Goal: Transaction & Acquisition: Purchase product/service

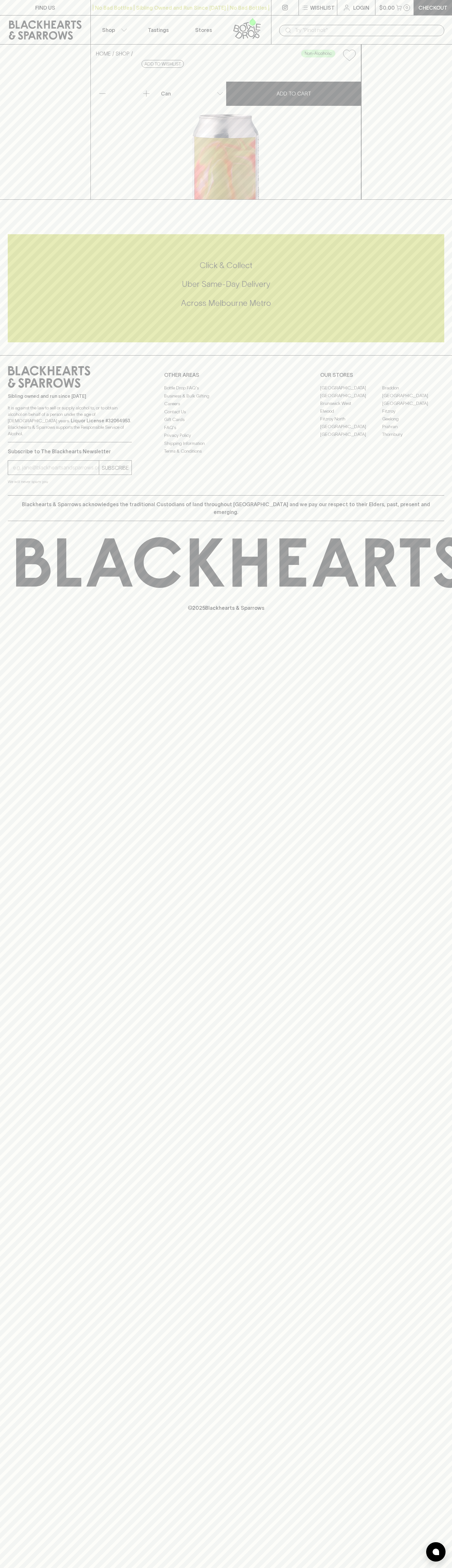
click at [353, 12] on link "Login" at bounding box center [356, 7] width 38 height 15
click at [21, 1567] on html "FIND US | No Bad Bottles | Sibling Owned and Run Since 2006 | No Bad Bottles | …" at bounding box center [226, 784] width 452 height 1568
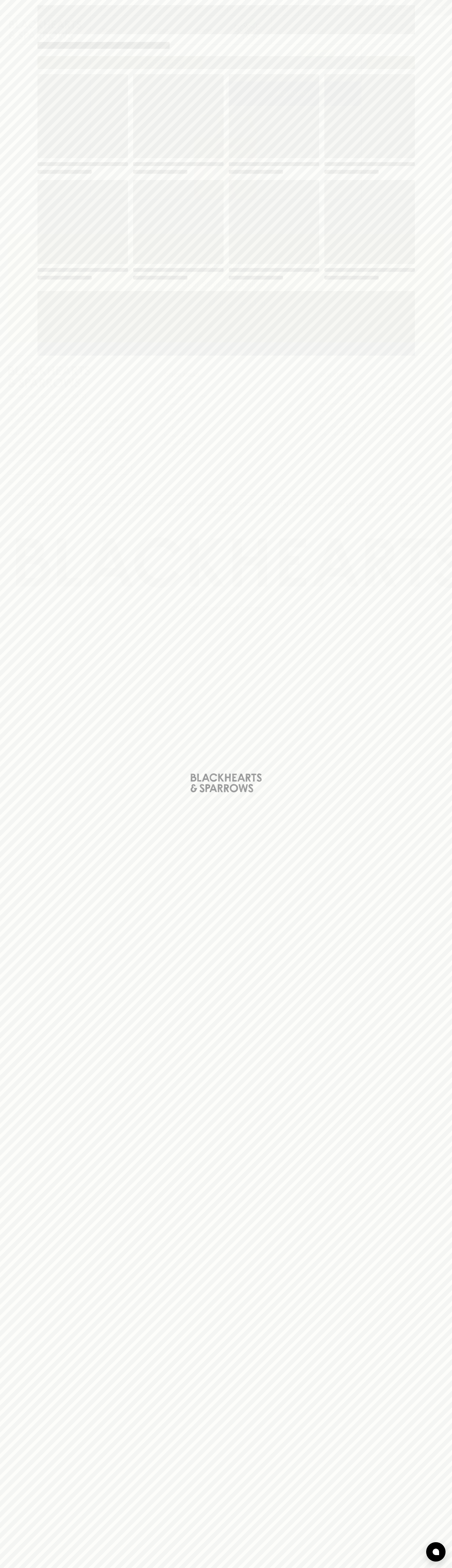
click at [24, 256] on div "Loading" at bounding box center [226, 784] width 452 height 1568
